Goal: Transaction & Acquisition: Purchase product/service

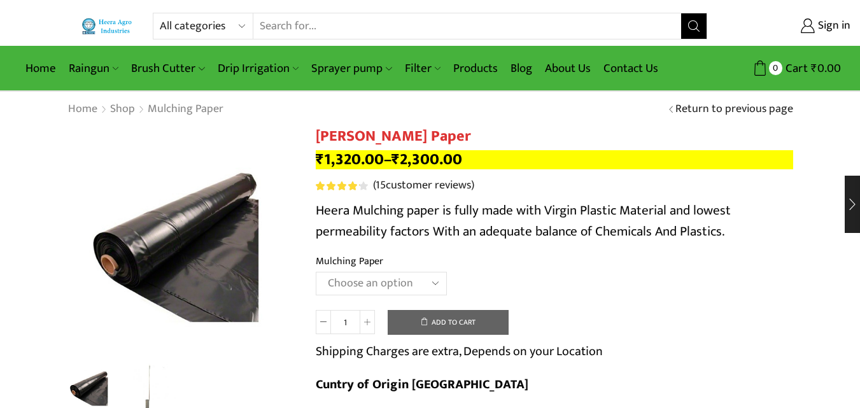
click at [371, 287] on select "Choose an option 1000 X 20 X 400 1000 X 25 X 400 1000 X 30 X 400 750 X 20 X 400…" at bounding box center [381, 284] width 131 height 24
click at [316, 272] on select "Choose an option 1000 X 20 X 400 1000 X 25 X 400 1000 X 30 X 400 750 X 20 X 400…" at bounding box center [381, 284] width 131 height 24
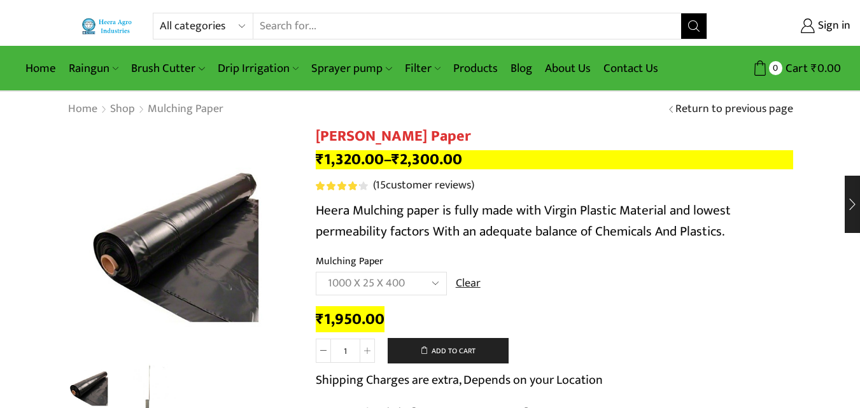
click at [389, 284] on select "Choose an option 1000 X 20 X 400 1000 X 25 X 400 1000 X 30 X 400 750 X 20 X 400…" at bounding box center [381, 284] width 131 height 24
click at [316, 272] on select "Choose an option 1000 X 20 X 400 1000 X 25 X 400 1000 X 30 X 400 750 X 20 X 400…" at bounding box center [381, 284] width 131 height 24
click at [404, 281] on select "Choose an option 1000 X 20 X 400 1000 X 25 X 400 1000 X 30 X 400 750 X 20 X 400…" at bounding box center [381, 284] width 131 height 24
click at [316, 272] on select "Choose an option 1000 X 20 X 400 1000 X 25 X 400 1000 X 30 X 400 750 X 20 X 400…" at bounding box center [381, 284] width 131 height 24
click at [401, 287] on select "Choose an option 1000 X 20 X 400 1000 X 25 X 400 1000 X 30 X 400 750 X 20 X 400…" at bounding box center [381, 284] width 131 height 24
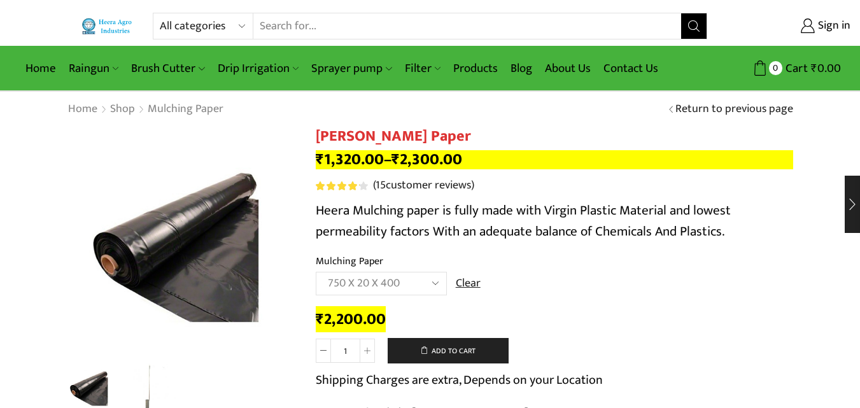
click at [316, 272] on select "Choose an option 1000 X 20 X 400 1000 X 25 X 400 1000 X 30 X 400 750 X 20 X 400…" at bounding box center [381, 284] width 131 height 24
click at [371, 285] on select "Choose an option 1000 X 20 X 400 1000 X 25 X 400 1000 X 30 X 400 750 X 20 X 400…" at bounding box center [381, 284] width 131 height 24
click at [316, 272] on select "Choose an option 1000 X 20 X 400 1000 X 25 X 400 1000 X 30 X 400 750 X 20 X 400…" at bounding box center [381, 284] width 131 height 24
click at [366, 283] on select "Choose an option 1000 X 20 X 400 1000 X 25 X 400 1000 X 30 X 400 750 X 20 X 400…" at bounding box center [381, 284] width 131 height 24
click at [316, 272] on select "Choose an option 1000 X 20 X 400 1000 X 25 X 400 1000 X 30 X 400 750 X 20 X 400…" at bounding box center [381, 284] width 131 height 24
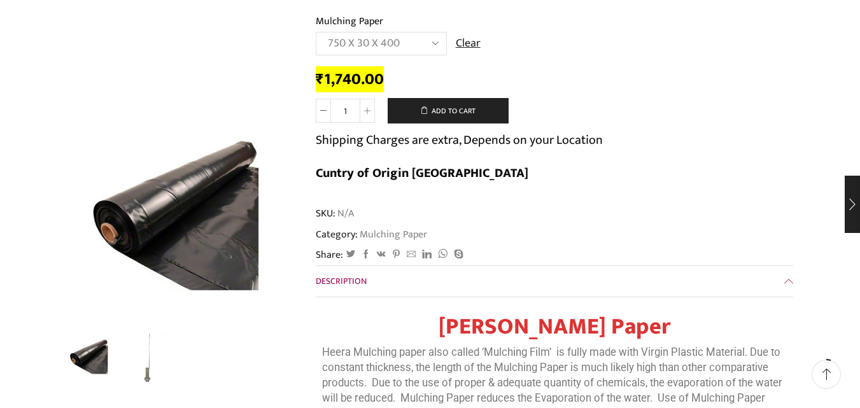
scroll to position [212, 0]
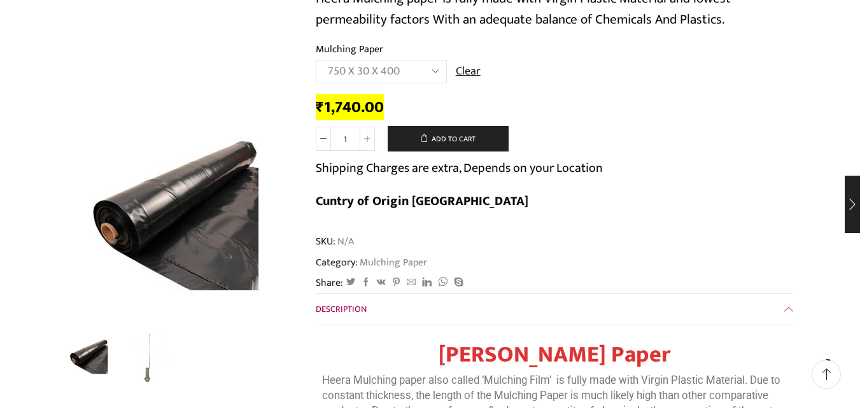
click at [372, 53] on label "Mulching Paper" at bounding box center [350, 49] width 68 height 15
click at [372, 60] on select "Choose an option 1000 X 20 X 400 1000 X 25 X 400 1000 X 30 X 400 750 X 20 X 400…" at bounding box center [381, 72] width 131 height 24
click at [372, 76] on select "Choose an option 1000 X 20 X 400 1000 X 25 X 400 1000 X 30 X 400 750 X 20 X 400…" at bounding box center [381, 72] width 131 height 24
click at [316, 60] on select "Choose an option 1000 X 20 X 400 1000 X 25 X 400 1000 X 30 X 400 750 X 20 X 400…" at bounding box center [381, 72] width 131 height 24
click at [387, 75] on select "Choose an option 1000 X 20 X 400 1000 X 25 X 400 1000 X 30 X 400 750 X 20 X 400…" at bounding box center [381, 72] width 131 height 24
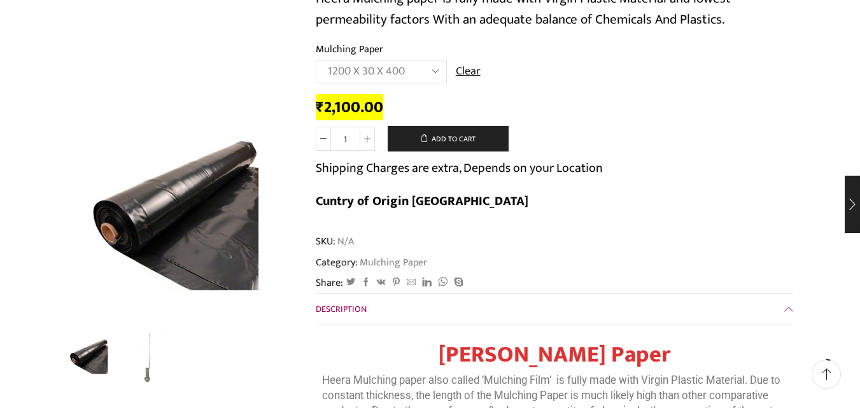
click at [316, 60] on select "Choose an option 1000 X 20 X 400 1000 X 25 X 400 1000 X 30 X 400 750 X 20 X 400…" at bounding box center [381, 72] width 131 height 24
click at [353, 73] on select "Choose an option 1000 X 20 X 400 1000 X 25 X 400 1000 X 30 X 400 750 X 20 X 400…" at bounding box center [381, 72] width 131 height 24
click at [316, 60] on select "Choose an option 1000 X 20 X 400 1000 X 25 X 400 1000 X 30 X 400 750 X 20 X 400…" at bounding box center [381, 72] width 131 height 24
click at [363, 62] on select "Choose an option 1000 X 20 X 400 1000 X 25 X 400 1000 X 30 X 400 750 X 20 X 400…" at bounding box center [381, 72] width 131 height 24
click at [622, 255] on div "Category: Mulching Paper" at bounding box center [555, 262] width 478 height 15
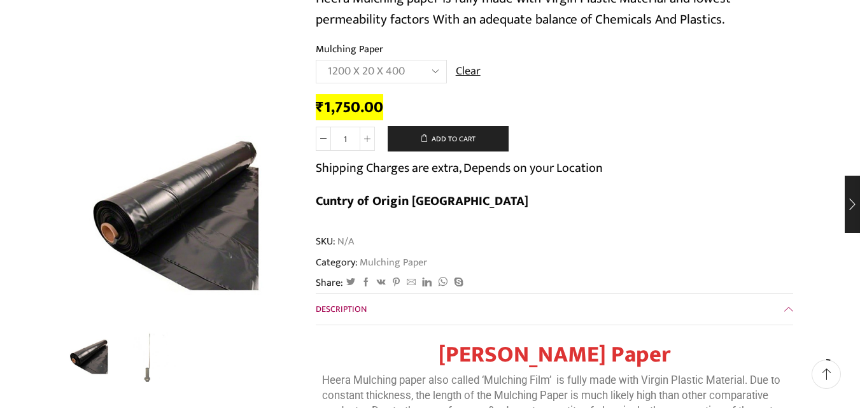
click at [414, 72] on select "Choose an option 1000 X 20 X 400 1000 X 25 X 400 1000 X 30 X 400 750 X 20 X 400…" at bounding box center [381, 72] width 131 height 24
click at [316, 60] on select "Choose an option 1000 X 20 X 400 1000 X 25 X 400 1000 X 30 X 400 750 X 20 X 400…" at bounding box center [381, 72] width 131 height 24
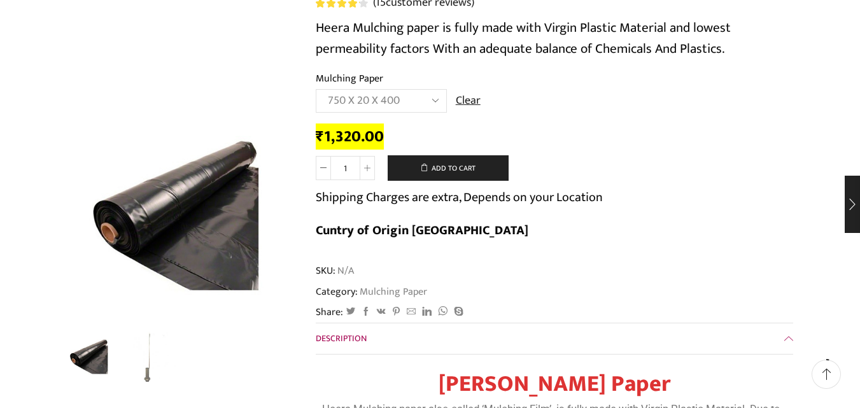
scroll to position [106, 0]
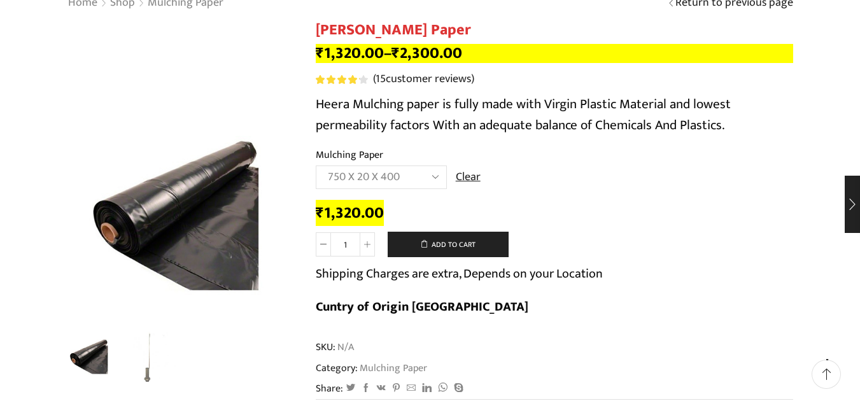
click at [348, 181] on select "Choose an option 1000 X 20 X 400 1000 X 25 X 400 1000 X 30 X 400 750 X 20 X 400…" at bounding box center [381, 178] width 131 height 24
click at [316, 166] on select "Choose an option 1000 X 20 X 400 1000 X 25 X 400 1000 X 30 X 400 750 X 20 X 400…" at bounding box center [381, 178] width 131 height 24
select select "750-x-25-x-400"
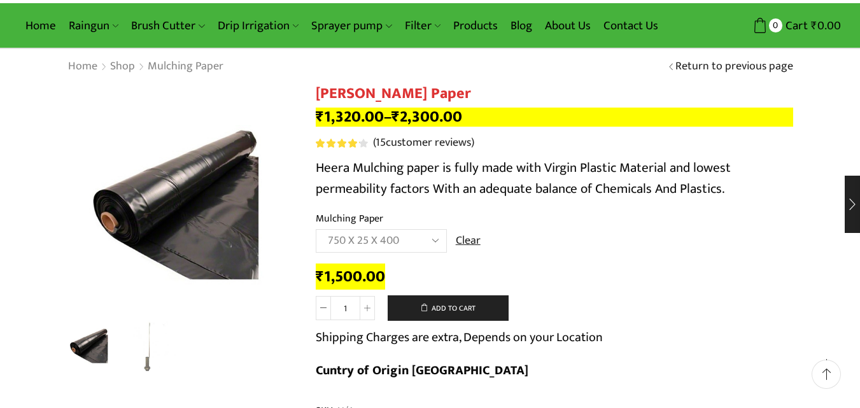
scroll to position [0, 0]
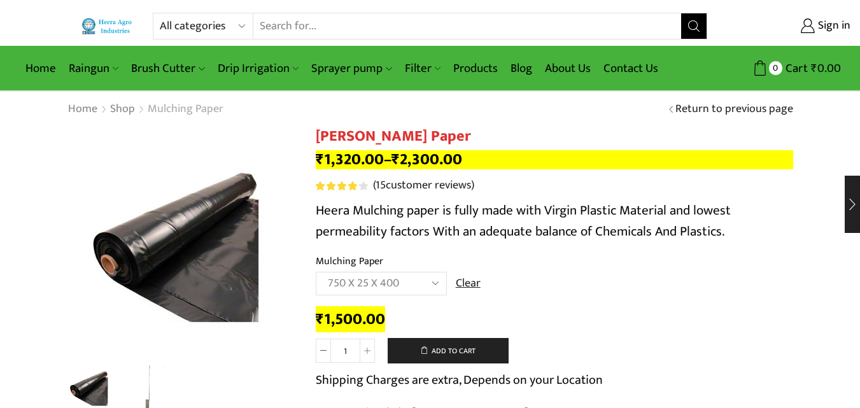
click at [153, 108] on link "Mulching Paper" at bounding box center [185, 109] width 77 height 17
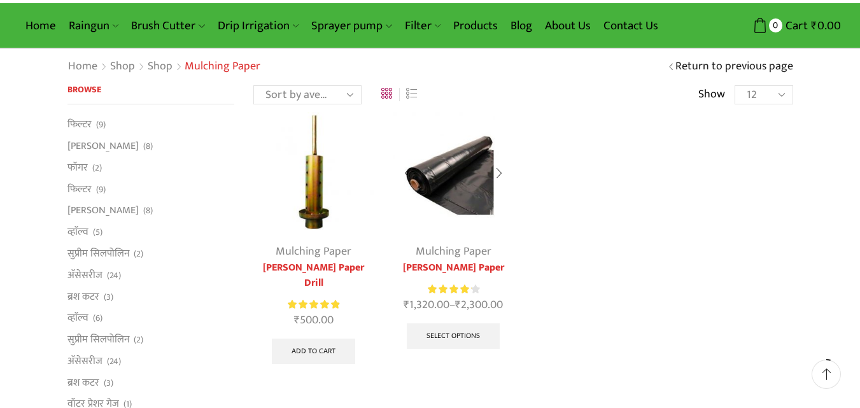
scroll to position [64, 0]
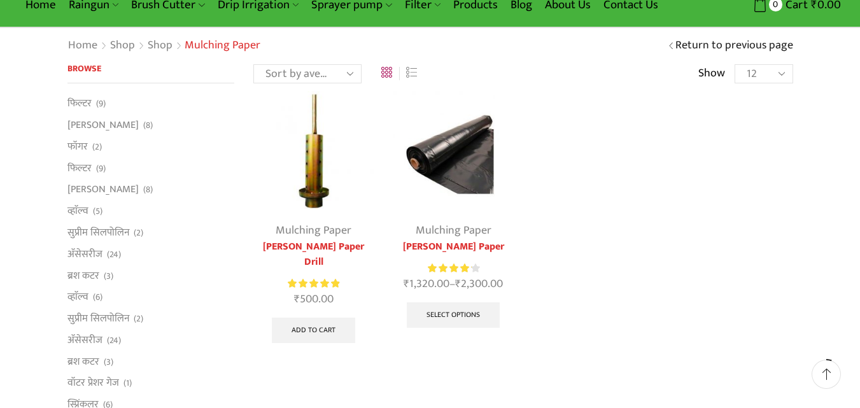
click at [320, 251] on link "[PERSON_NAME] Paper Drill" at bounding box center [313, 254] width 120 height 31
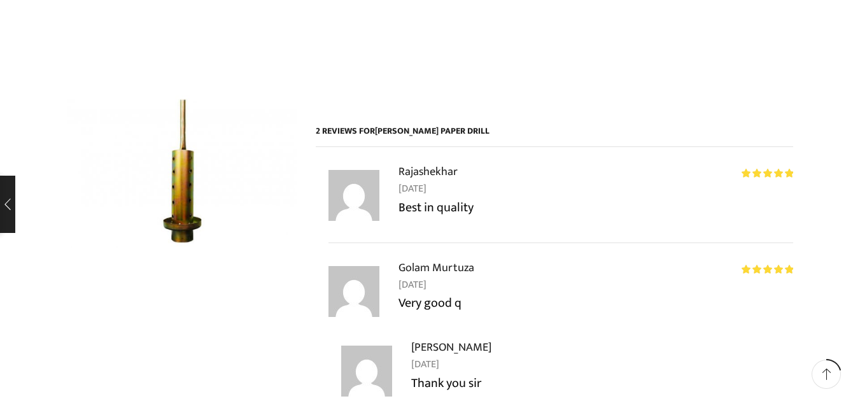
scroll to position [1354, 0]
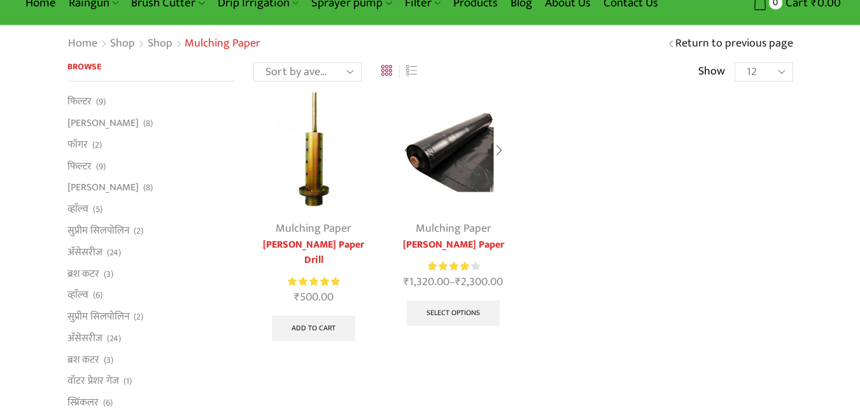
scroll to position [66, 0]
click at [480, 134] on img at bounding box center [453, 149] width 120 height 120
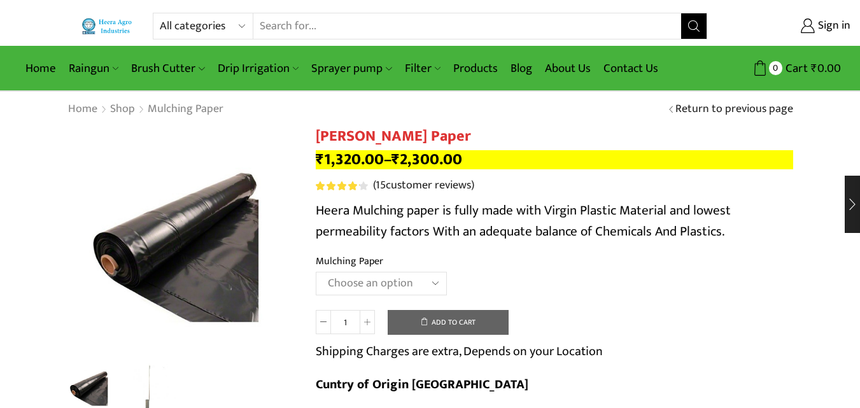
click at [411, 280] on select "Choose an option 1000 X 20 X 400 1000 X 25 X 400 1000 X 30 X 400 750 X 20 X 400…" at bounding box center [381, 284] width 131 height 24
click at [316, 272] on select "Choose an option 1000 X 20 X 400 1000 X 25 X 400 1000 X 30 X 400 750 X 20 X 400…" at bounding box center [381, 284] width 131 height 24
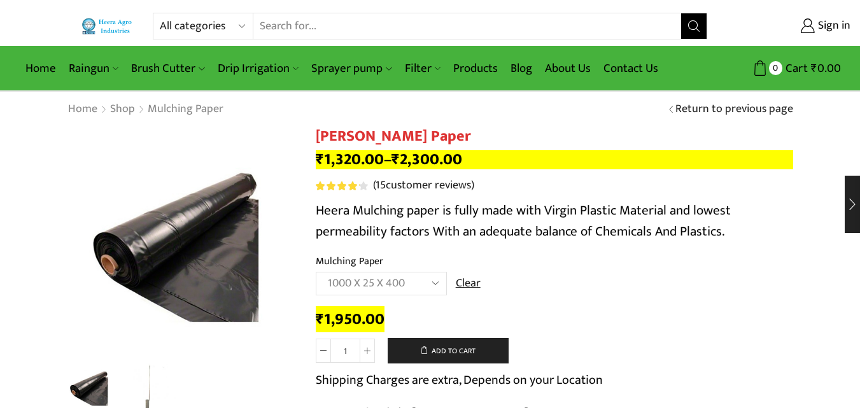
click at [380, 278] on select "Choose an option 1000 X 20 X 400 1000 X 25 X 400 1000 X 30 X 400 750 X 20 X 400…" at bounding box center [381, 284] width 131 height 24
click at [316, 272] on select "Choose an option 1000 X 20 X 400 1000 X 25 X 400 1000 X 30 X 400 750 X 20 X 400…" at bounding box center [381, 284] width 131 height 24
click at [373, 275] on select "Choose an option 1000 X 20 X 400 1000 X 25 X 400 1000 X 30 X 400 750 X 20 X 400…" at bounding box center [381, 284] width 131 height 24
click at [316, 272] on select "Choose an option 1000 X 20 X 400 1000 X 25 X 400 1000 X 30 X 400 750 X 20 X 400…" at bounding box center [381, 284] width 131 height 24
click at [388, 282] on select "Choose an option 1000 X 20 X [PHONE_NUMBER] X [PHONE_NUMBER] X 400 750 X 20 X 4…" at bounding box center [381, 284] width 131 height 24
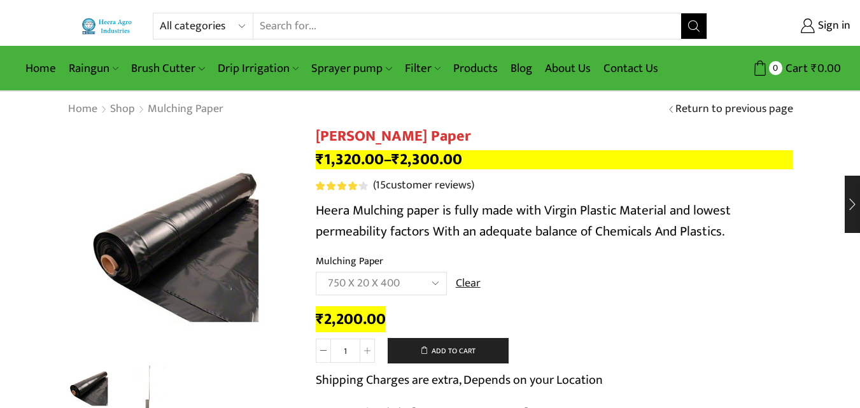
click at [316, 272] on select "Choose an option 1000 X 20 X [PHONE_NUMBER] X [PHONE_NUMBER] X 400 750 X 20 X 4…" at bounding box center [381, 284] width 131 height 24
click at [385, 286] on select "Choose an option 1000 X 20 X [PHONE_NUMBER] X [PHONE_NUMBER] X 400 750 X 20 X 4…" at bounding box center [381, 284] width 131 height 24
click at [316, 272] on select "Choose an option 1000 X 20 X [PHONE_NUMBER] X [PHONE_NUMBER] X 400 750 X 20 X 4…" at bounding box center [381, 284] width 131 height 24
select select "750-x-25-x-400"
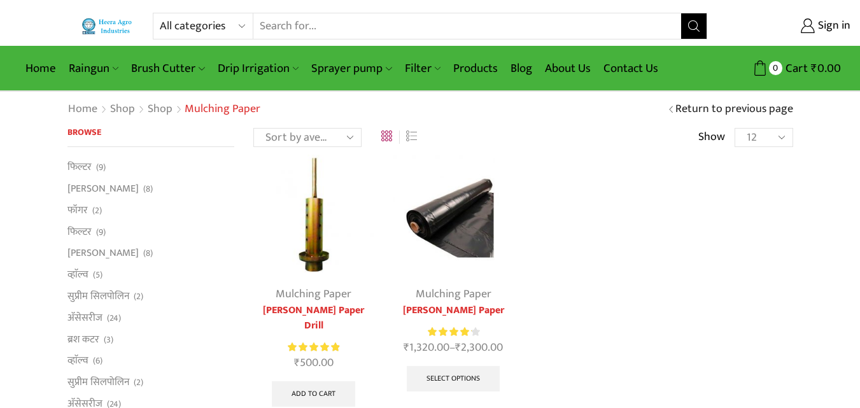
scroll to position [66, 0]
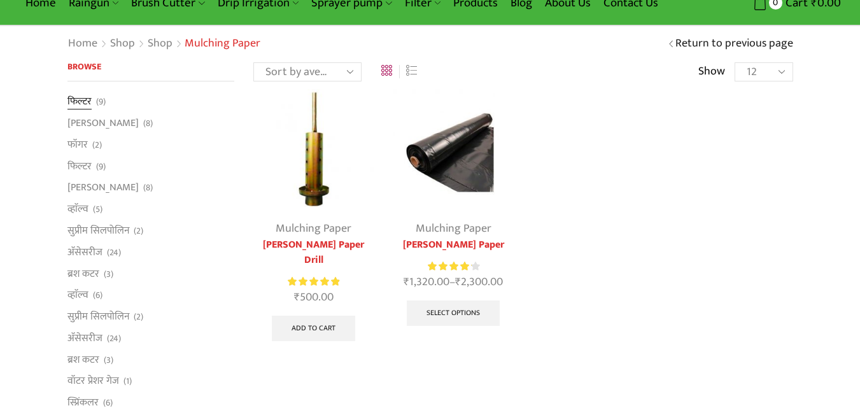
click at [75, 102] on link "फिल्टर" at bounding box center [80, 103] width 24 height 18
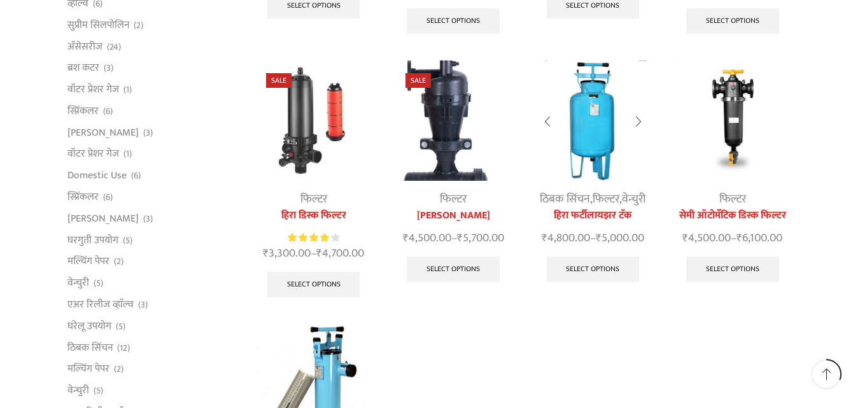
scroll to position [339, 0]
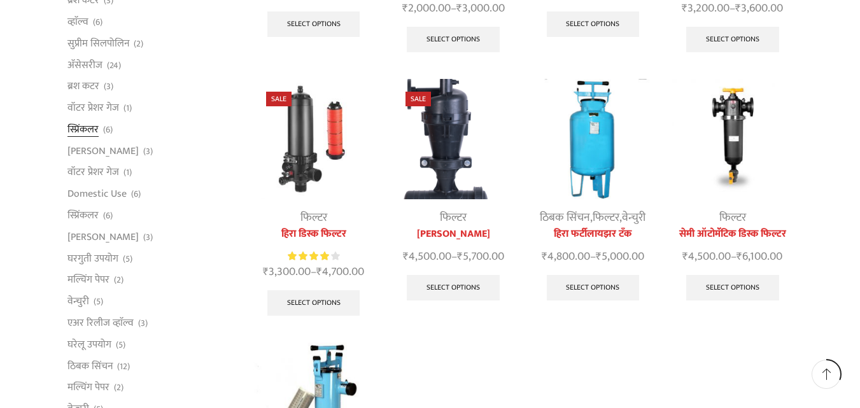
click at [87, 124] on link "स्प्रिंकलर" at bounding box center [83, 129] width 31 height 22
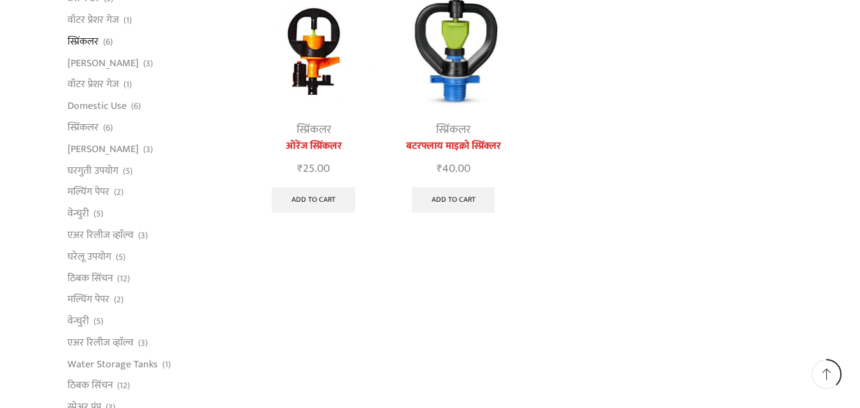
scroll to position [446, 0]
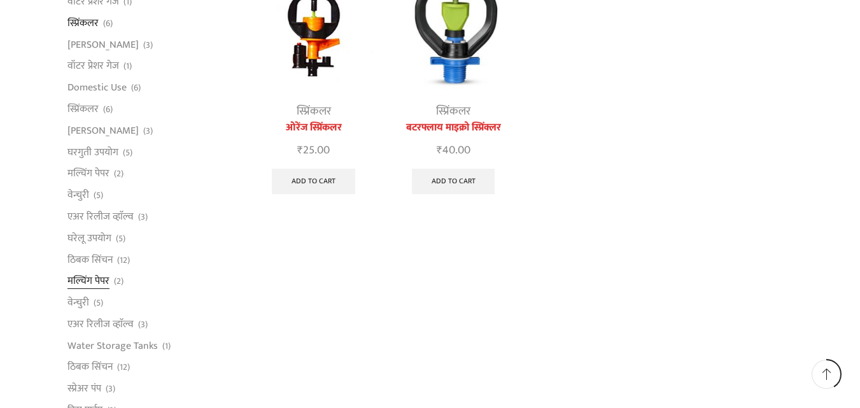
click at [97, 283] on link "मल्चिंग पेपर" at bounding box center [89, 282] width 42 height 22
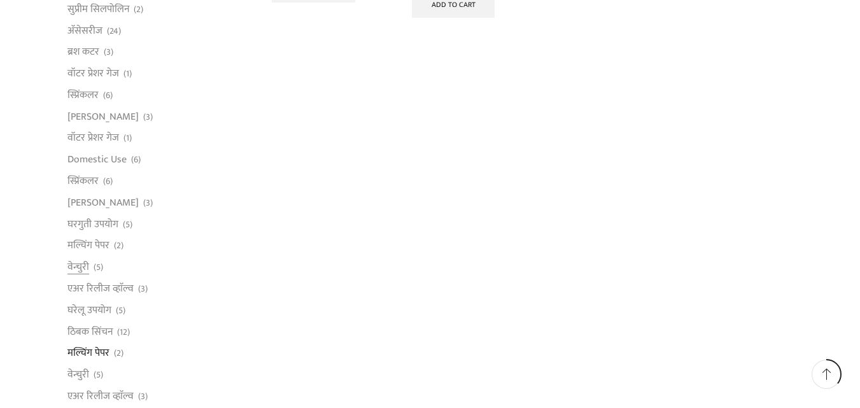
scroll to position [403, 0]
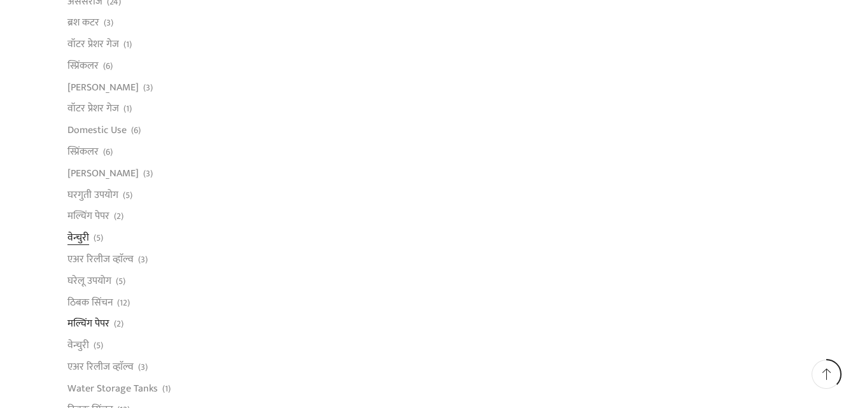
click at [84, 241] on link "वेन्चुरी" at bounding box center [79, 238] width 22 height 22
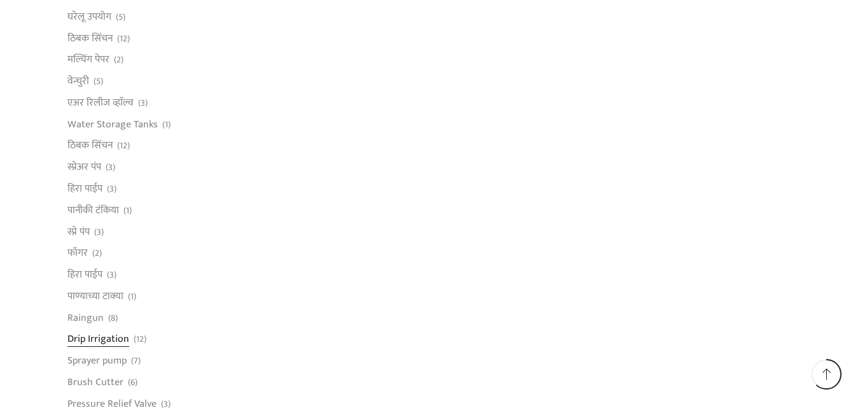
scroll to position [679, 0]
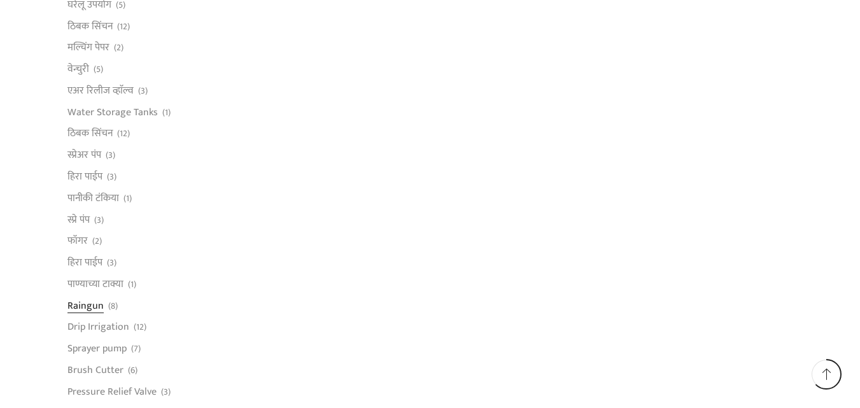
click at [90, 310] on link "Raingun" at bounding box center [86, 306] width 36 height 22
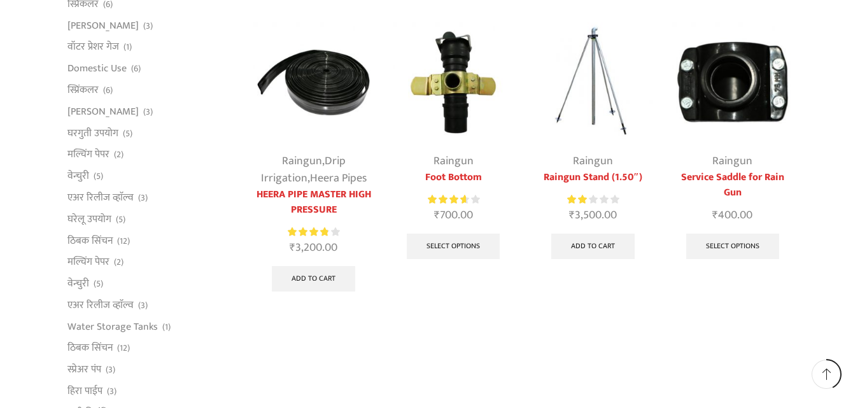
scroll to position [467, 0]
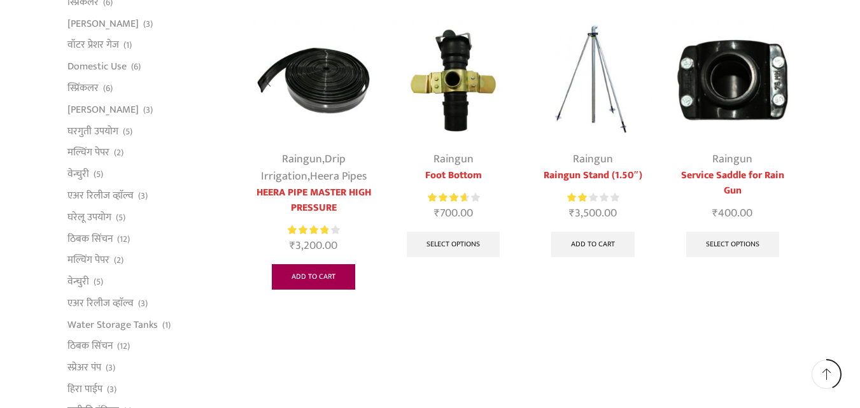
click at [304, 278] on link "Add to cart" at bounding box center [313, 276] width 83 height 25
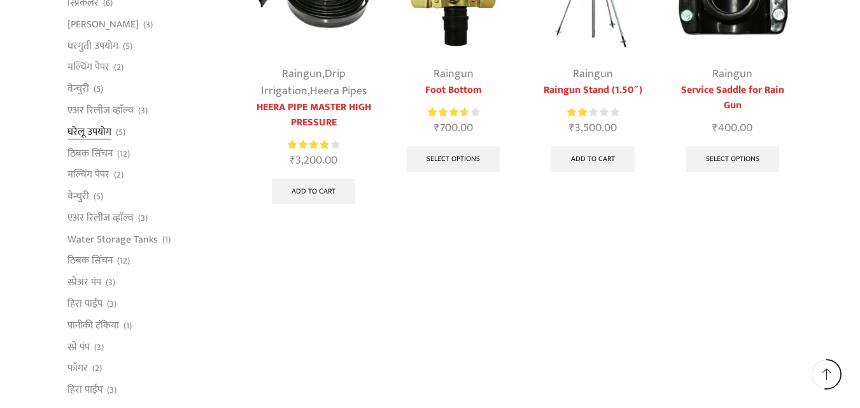
scroll to position [573, 0]
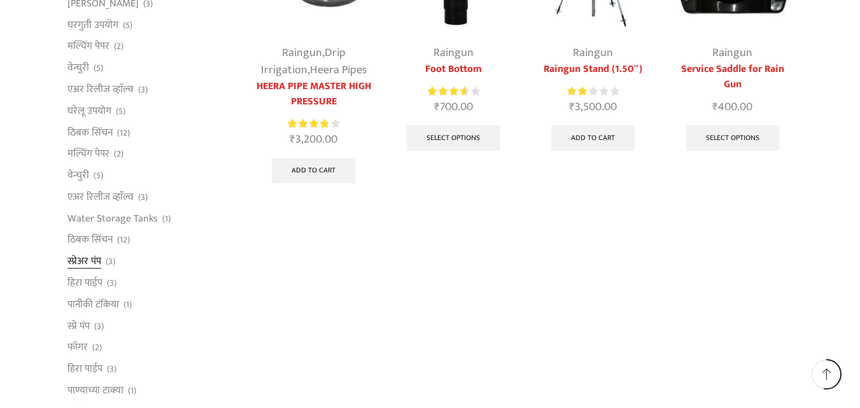
click at [80, 259] on link "स्प्रेअर पंप" at bounding box center [85, 262] width 34 height 22
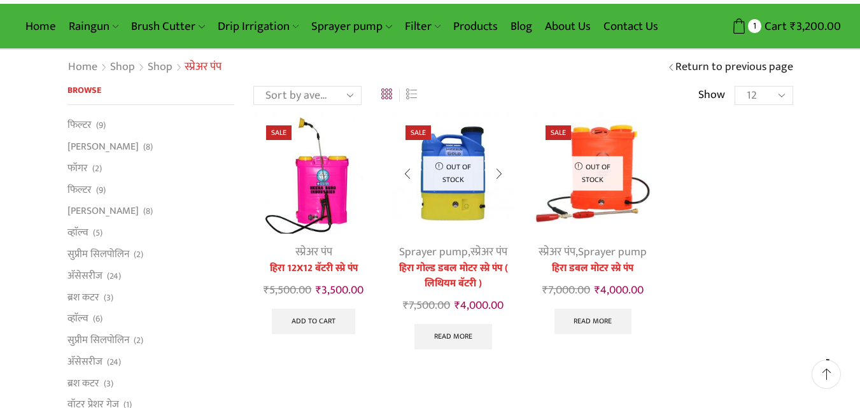
scroll to position [43, 0]
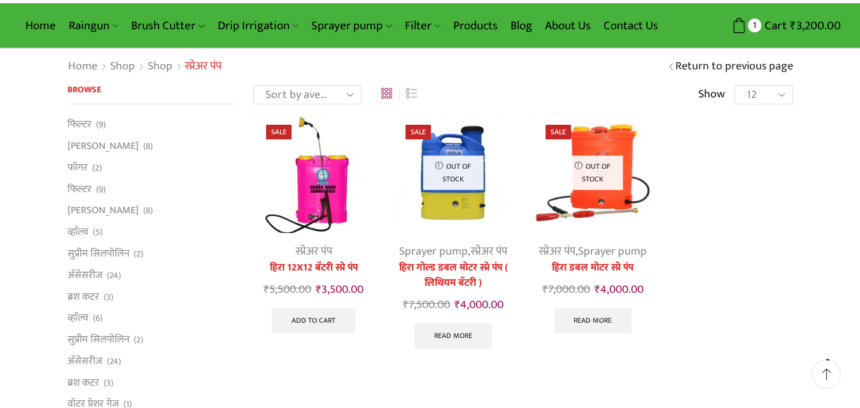
click at [315, 204] on img at bounding box center [313, 172] width 120 height 120
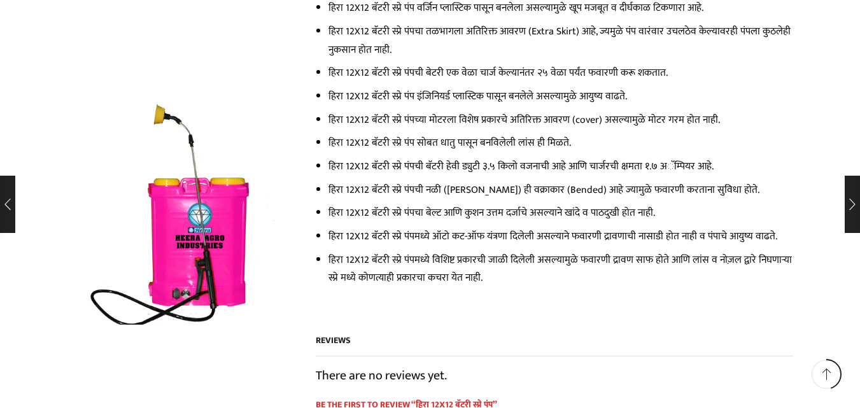
scroll to position [764, 0]
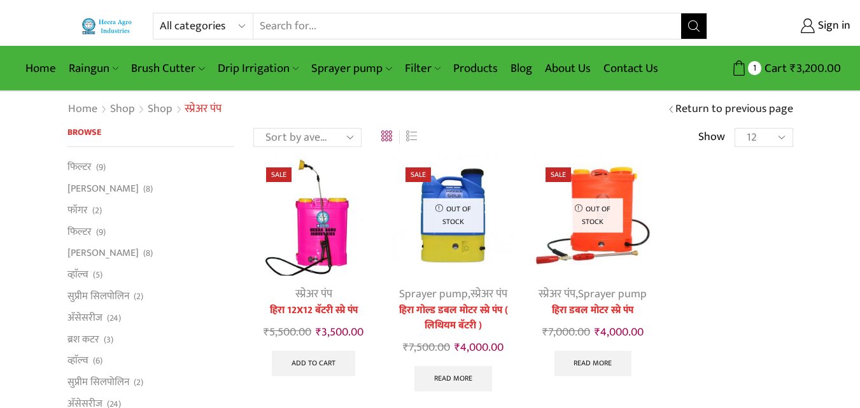
scroll to position [43, 0]
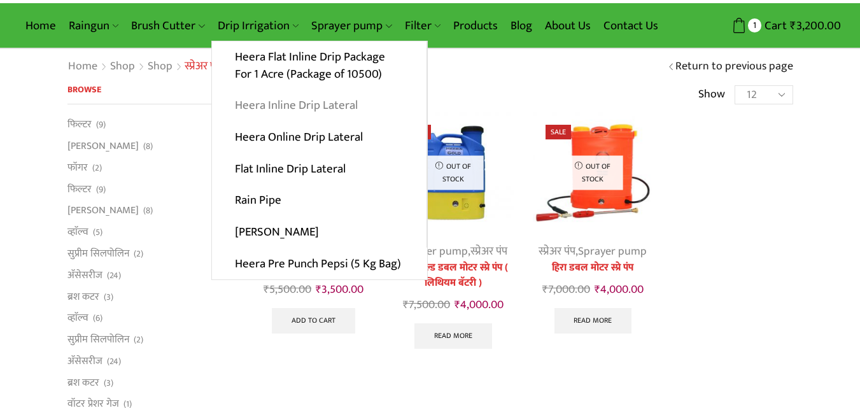
click at [257, 111] on link "Heera Inline Drip Lateral" at bounding box center [319, 106] width 215 height 32
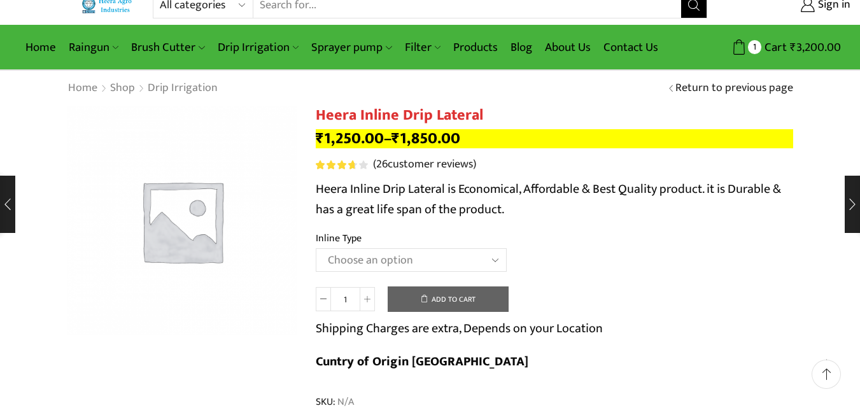
scroll to position [21, 0]
click at [331, 259] on select "Choose an option Heera Inline 12 MM (30CM) Heera Inline 12 MM (38CM) Heera Inli…" at bounding box center [411, 260] width 191 height 24
click at [316, 248] on select "Choose an option Heera Inline 12 MM (30CM) Heera Inline 12 MM (38CM) Heera Inli…" at bounding box center [411, 260] width 191 height 24
select select "Kohinoor Inline 16 MM (30CM)"
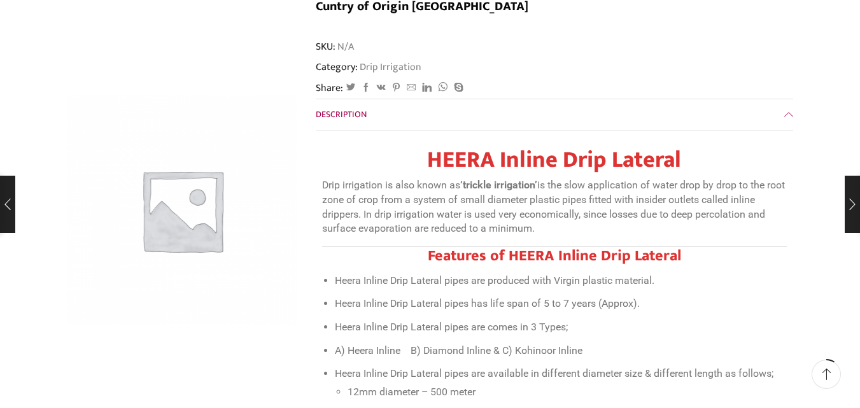
scroll to position [0, 0]
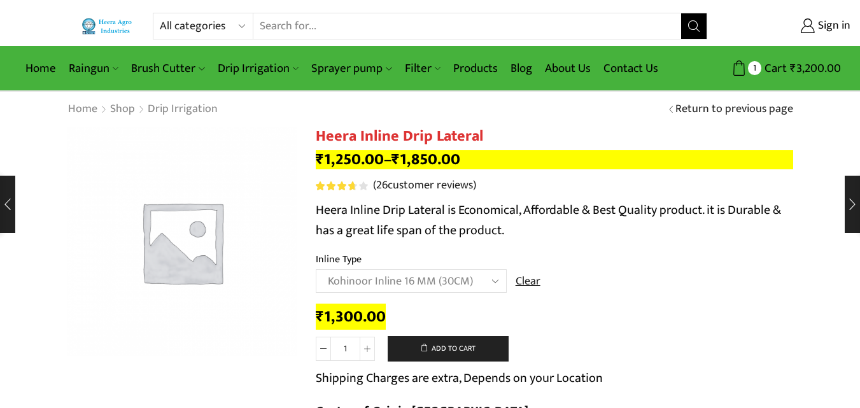
click at [102, 36] on div "All categories Accessories Air Release Valve Brush Cutter Domestic Use Drip Irr…" at bounding box center [430, 26] width 860 height 27
click at [107, 28] on img at bounding box center [108, 26] width 53 height 17
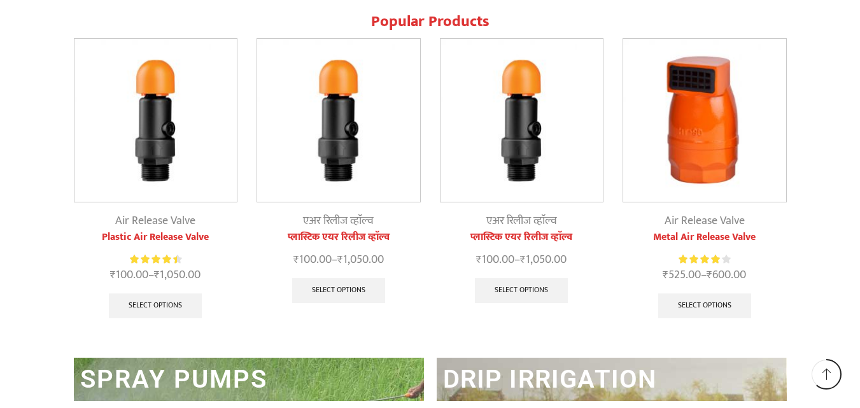
scroll to position [1514, 0]
